Goal: Task Accomplishment & Management: Use online tool/utility

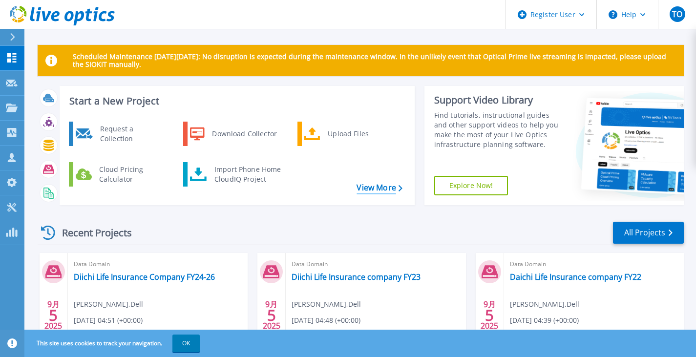
click at [369, 186] on link "View More" at bounding box center [379, 187] width 45 height 9
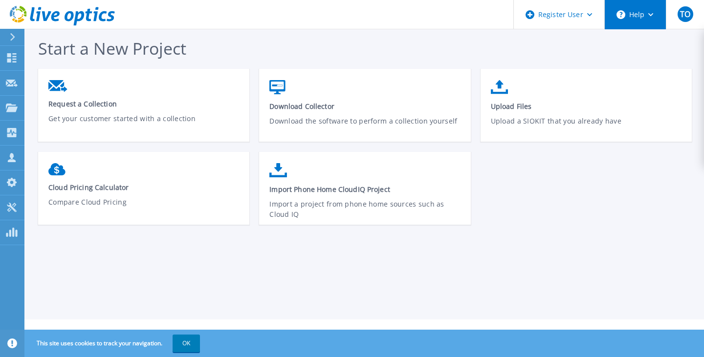
click at [634, 5] on button "Help" at bounding box center [634, 14] width 61 height 29
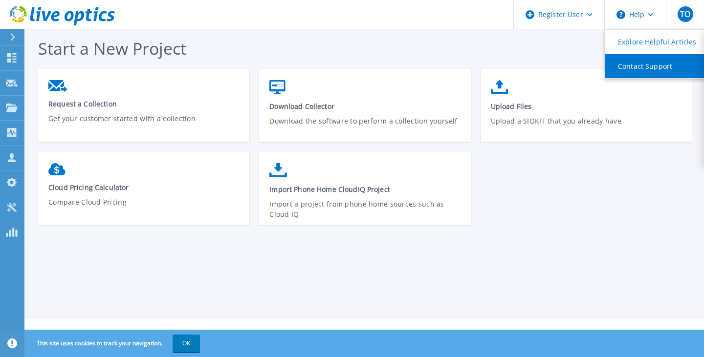
click at [666, 63] on link "Contact Support" at bounding box center [659, 66] width 109 height 24
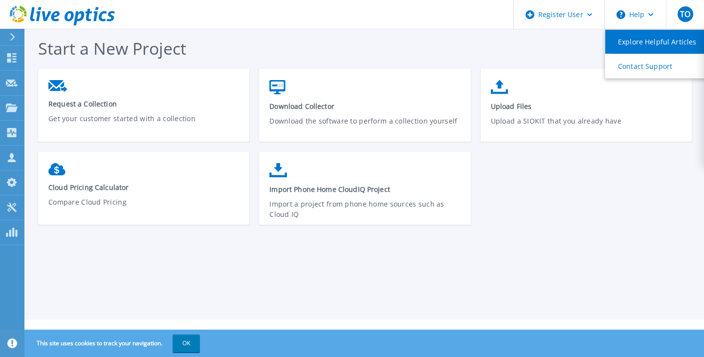
click at [659, 42] on link "Explore Helpful Articles" at bounding box center [659, 42] width 109 height 24
click at [668, 37] on link "Explore Helpful Articles" at bounding box center [659, 42] width 109 height 24
click at [637, 34] on link "Explore Helpful Articles" at bounding box center [659, 42] width 109 height 24
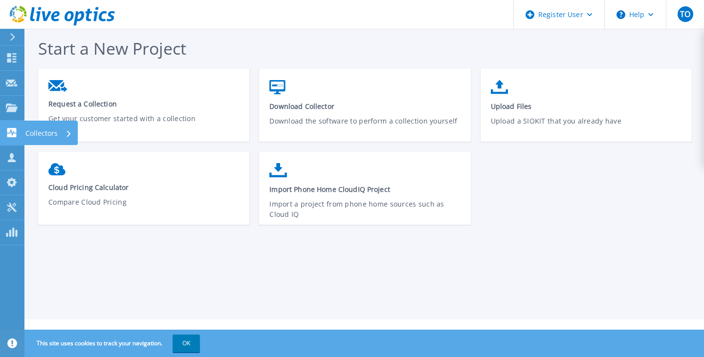
click at [36, 129] on p "Collectors" at bounding box center [41, 133] width 32 height 25
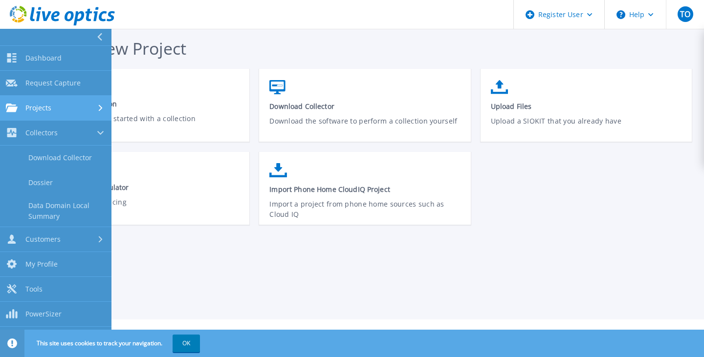
click at [74, 108] on div "Projects" at bounding box center [56, 108] width 100 height 9
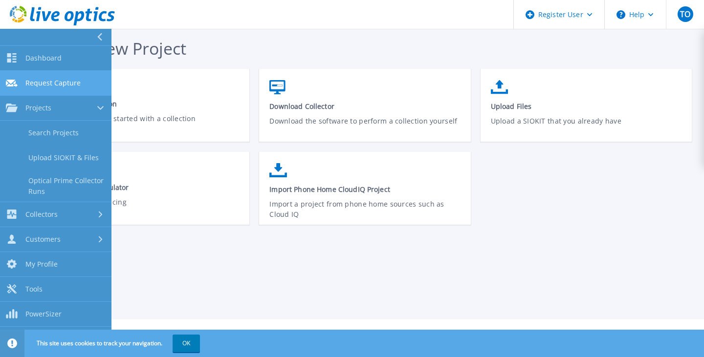
click at [79, 83] on span "Request Capture" at bounding box center [52, 83] width 55 height 9
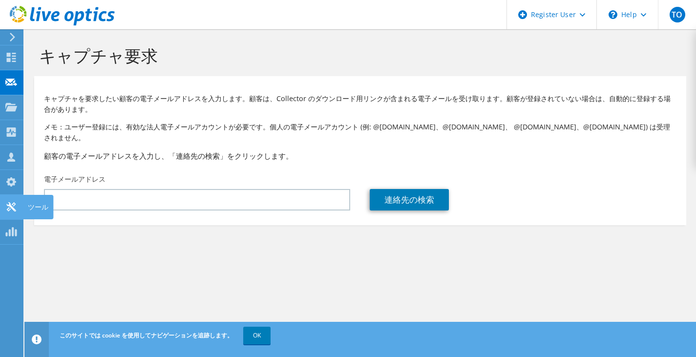
click at [13, 204] on use at bounding box center [10, 206] width 9 height 9
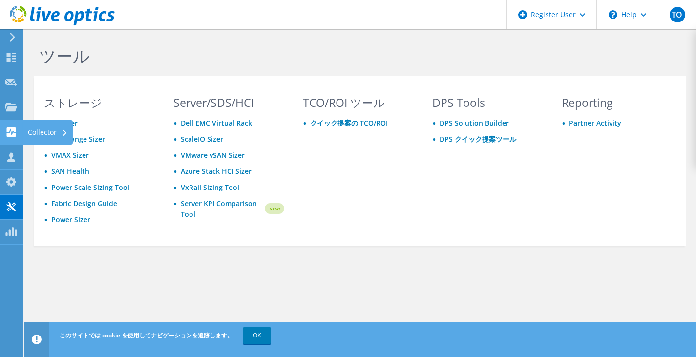
click at [11, 135] on icon at bounding box center [11, 132] width 12 height 9
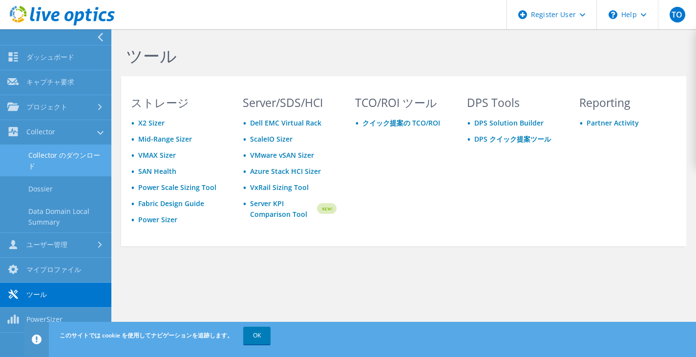
click at [82, 153] on link "Collector のダウンロード" at bounding box center [55, 160] width 111 height 31
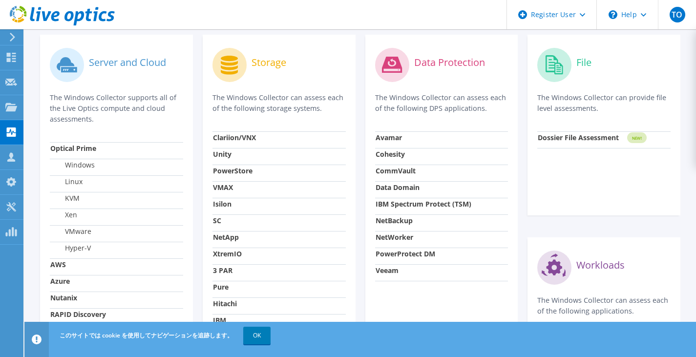
scroll to position [306, 0]
